Goal: Task Accomplishment & Management: Complete application form

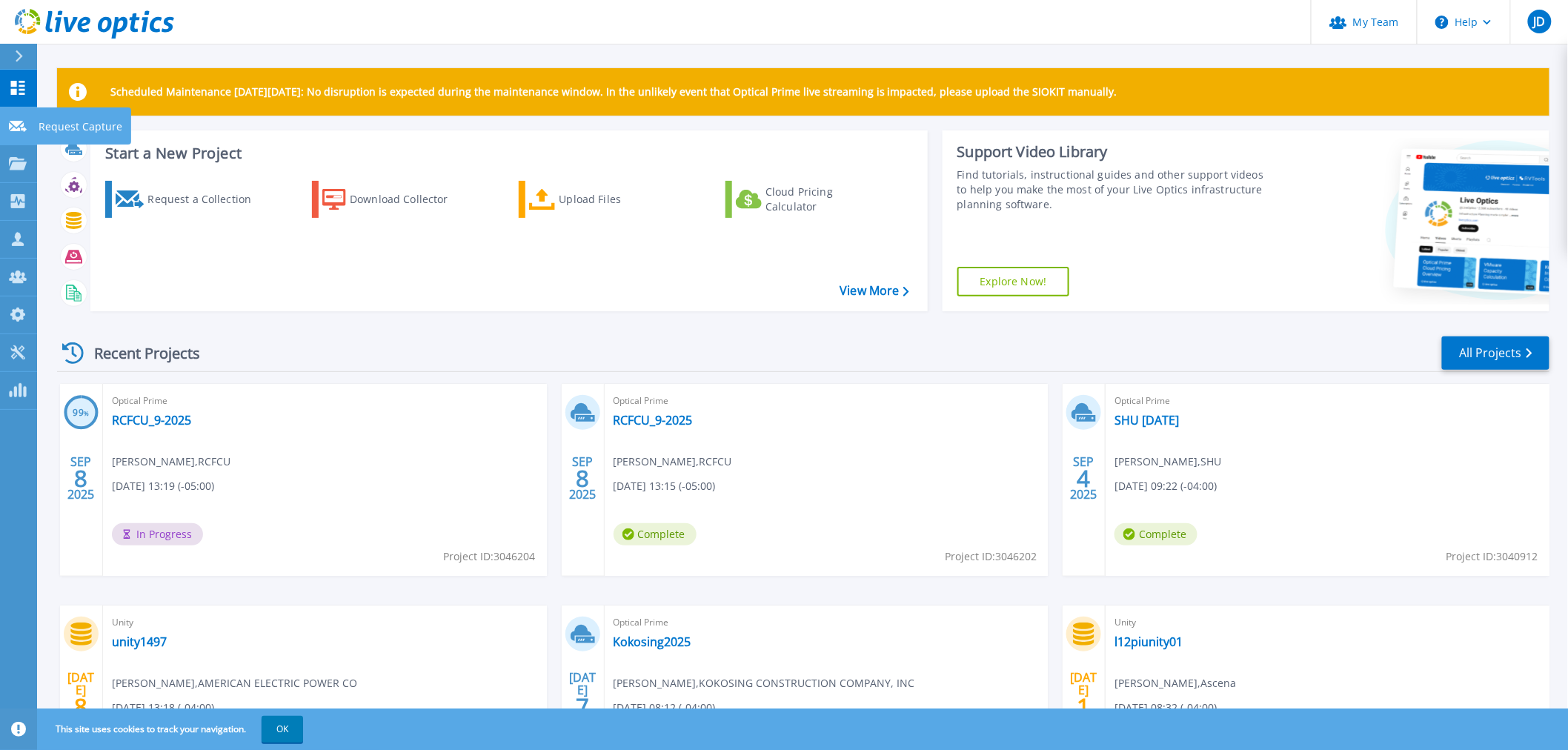
click at [17, 122] on icon at bounding box center [18, 126] width 18 height 11
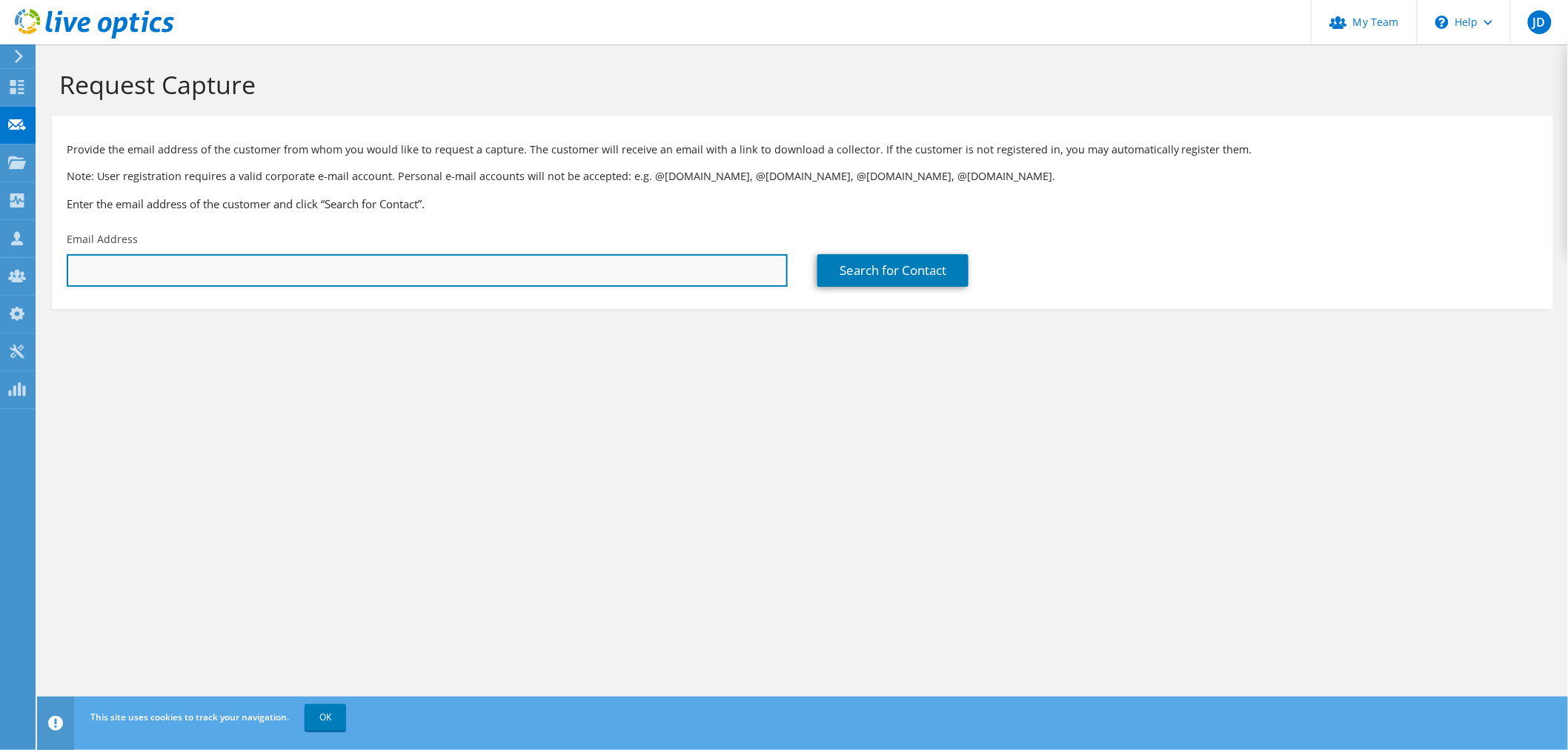
click at [263, 265] on input "text" at bounding box center [427, 270] width 721 height 33
paste input "[EMAIL_ADDRESS][DOMAIN_NAME]"
type input "[EMAIL_ADDRESS][DOMAIN_NAME]"
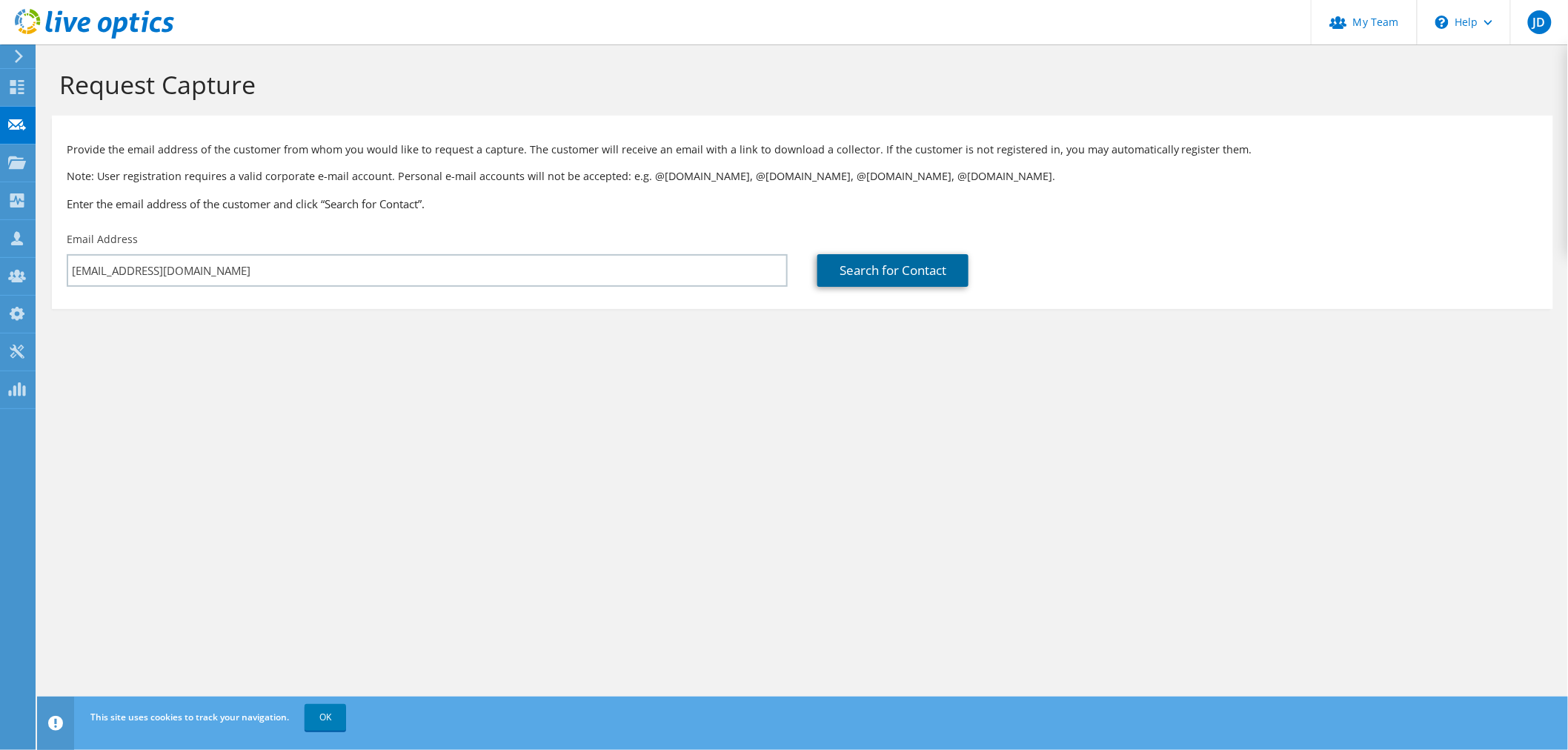
click at [879, 275] on link "Search for Contact" at bounding box center [893, 270] width 151 height 33
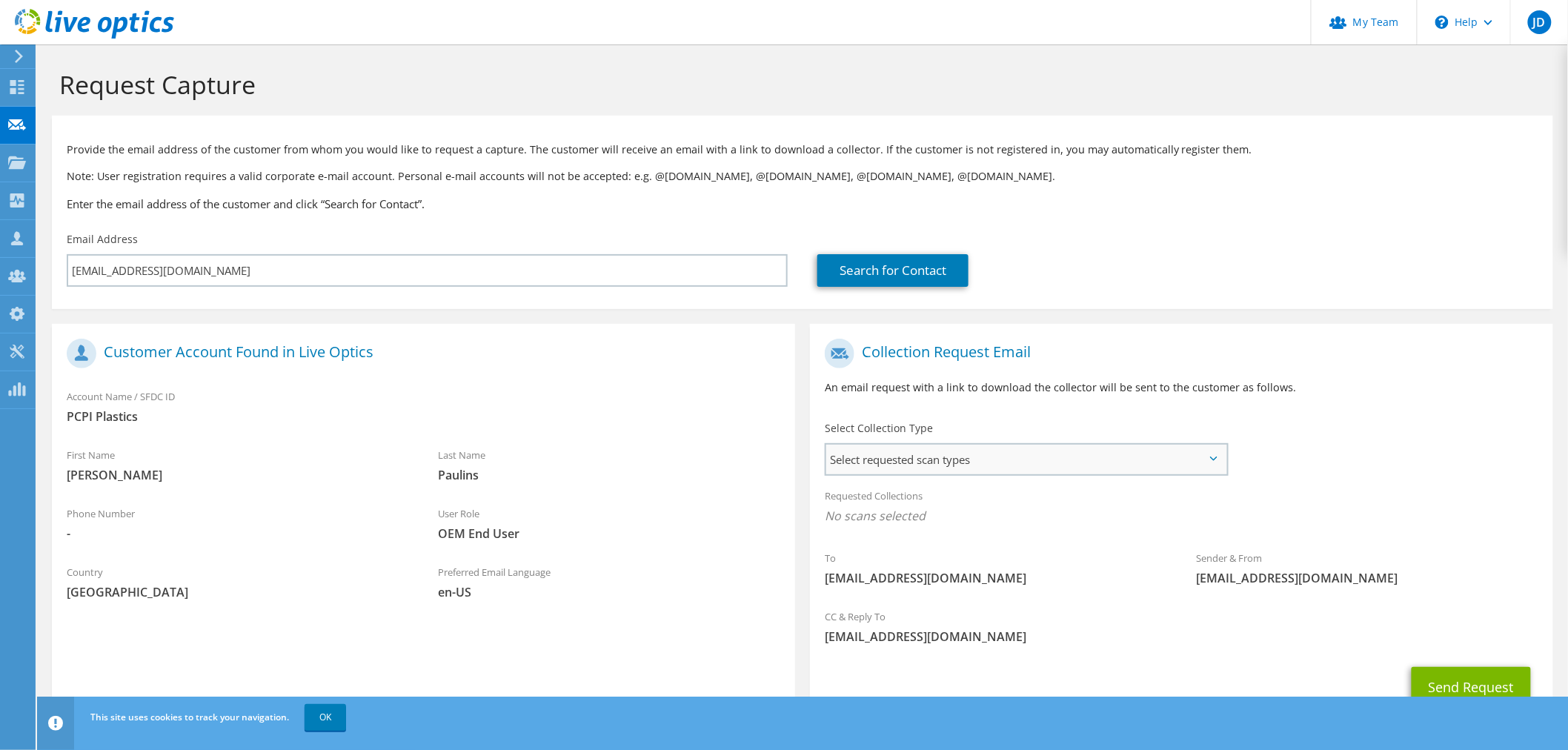
click at [986, 460] on span "Select requested scan types" at bounding box center [1026, 459] width 400 height 30
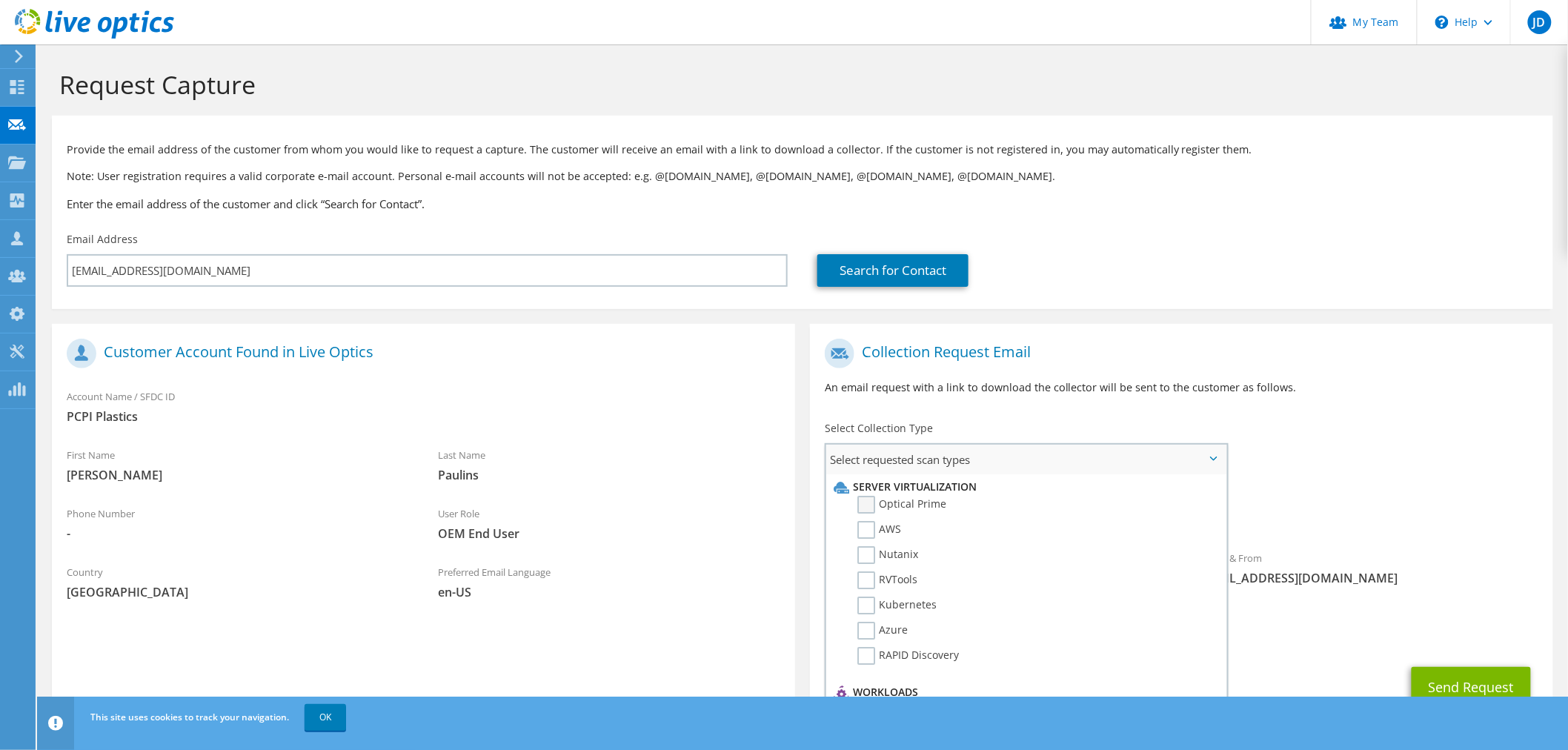
click at [904, 501] on label "Optical Prime" at bounding box center [902, 505] width 89 height 18
click at [0, 0] on input "Optical Prime" at bounding box center [0, 0] width 0 height 0
click at [1424, 490] on div "Requested Collections No scans selected Optical Prime" at bounding box center [1182, 510] width 744 height 60
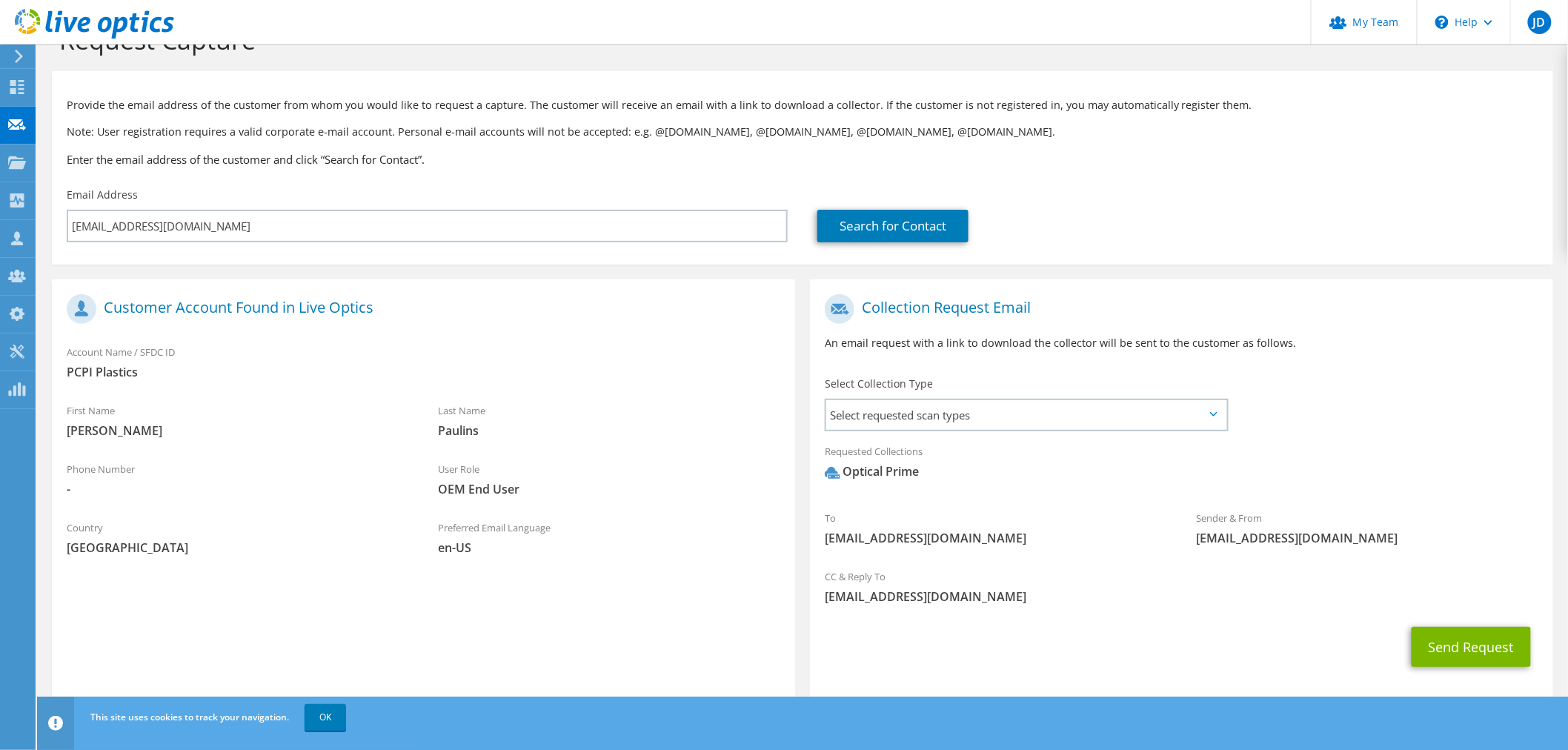
scroll to position [67, 0]
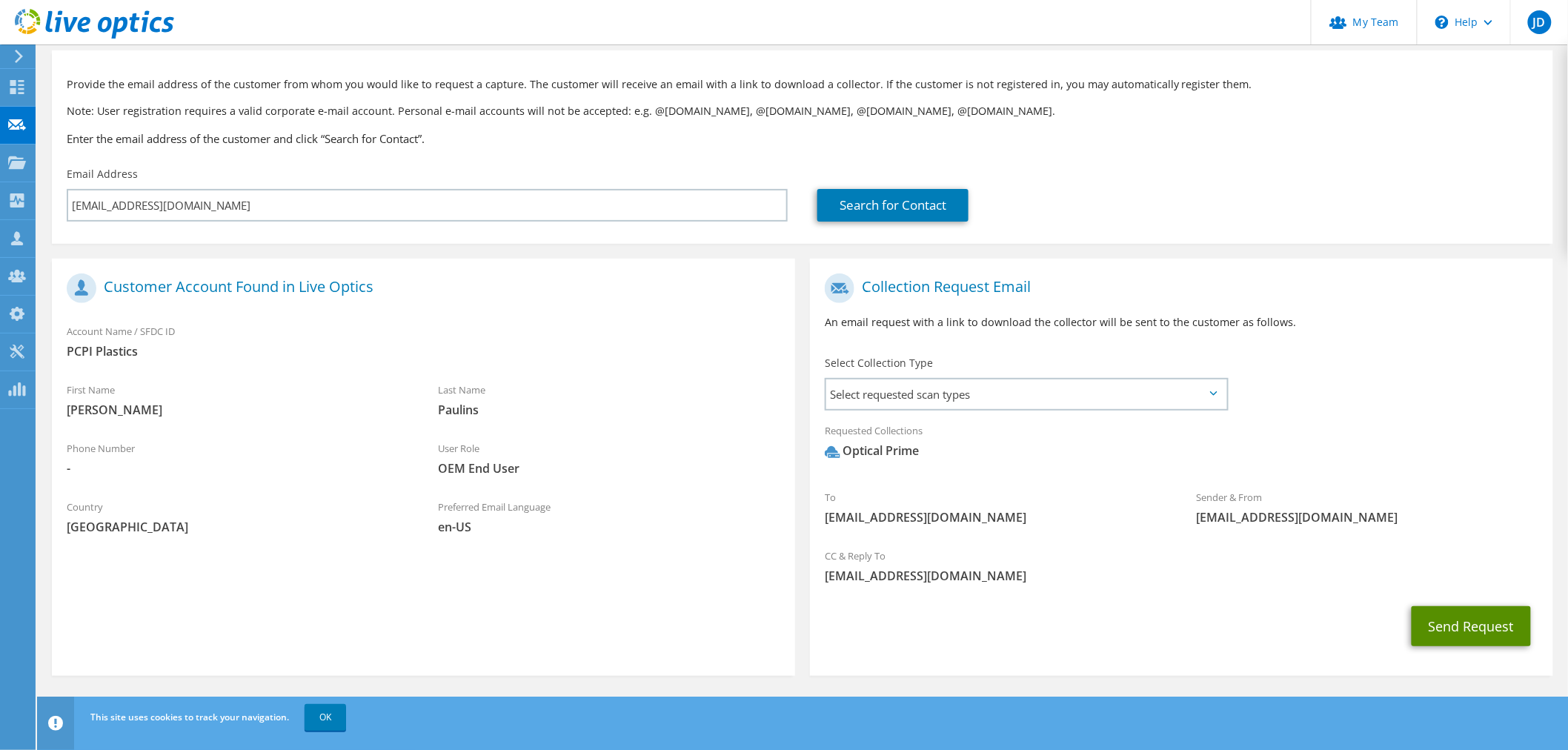
click at [1442, 618] on button "Send Request" at bounding box center [1471, 626] width 119 height 40
